Goal: Find specific page/section: Find specific page/section

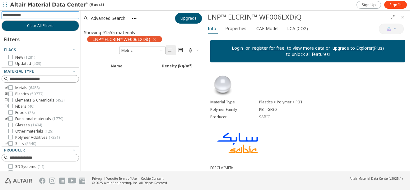
click at [49, 17] on input at bounding box center [41, 15] width 76 height 7
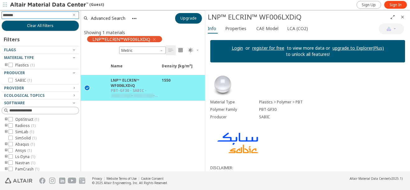
type input "********"
click at [194, 32] on div "Showing 1 materials LNP™ELCRIN™WF006LXDiQ pbt-gf30" at bounding box center [143, 35] width 124 height 19
click at [195, 34] on div "Showing 1 materials LNP™ELCRIN™WF006LXDiQ pbt-gf30" at bounding box center [143, 35] width 124 height 19
click at [194, 33] on div "Showing 1 materials LNP™ELCRIN™WF006LXDiQ pbt-gf30" at bounding box center [143, 35] width 124 height 19
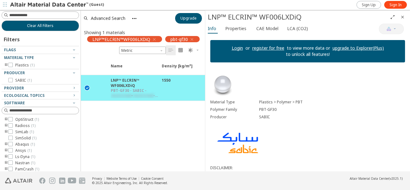
click at [401, 17] on icon "Close" at bounding box center [402, 17] width 5 height 5
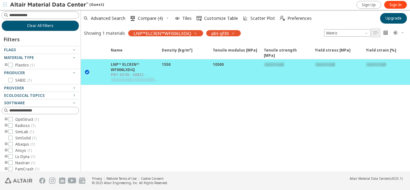
click at [195, 33] on icon "button" at bounding box center [195, 33] width 5 height 5
